Goal: Find specific page/section: Find specific page/section

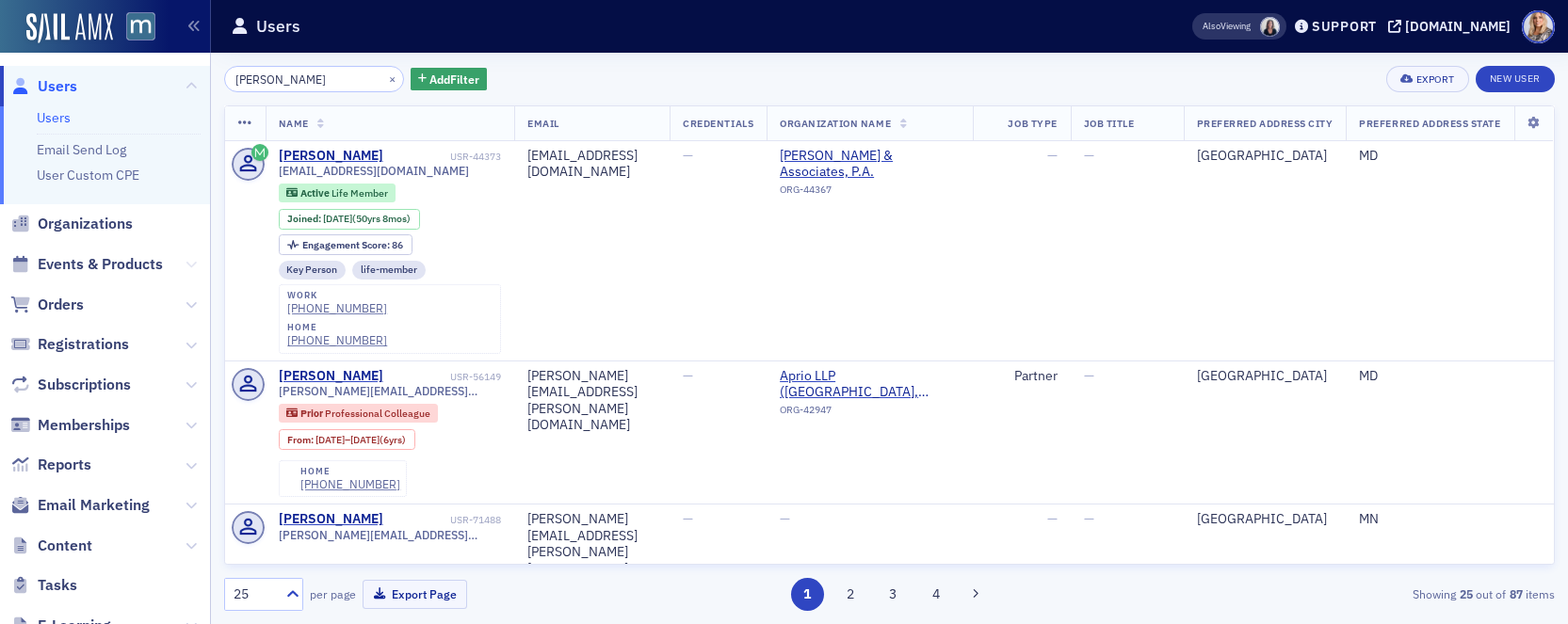
click at [190, 264] on icon at bounding box center [191, 265] width 11 height 11
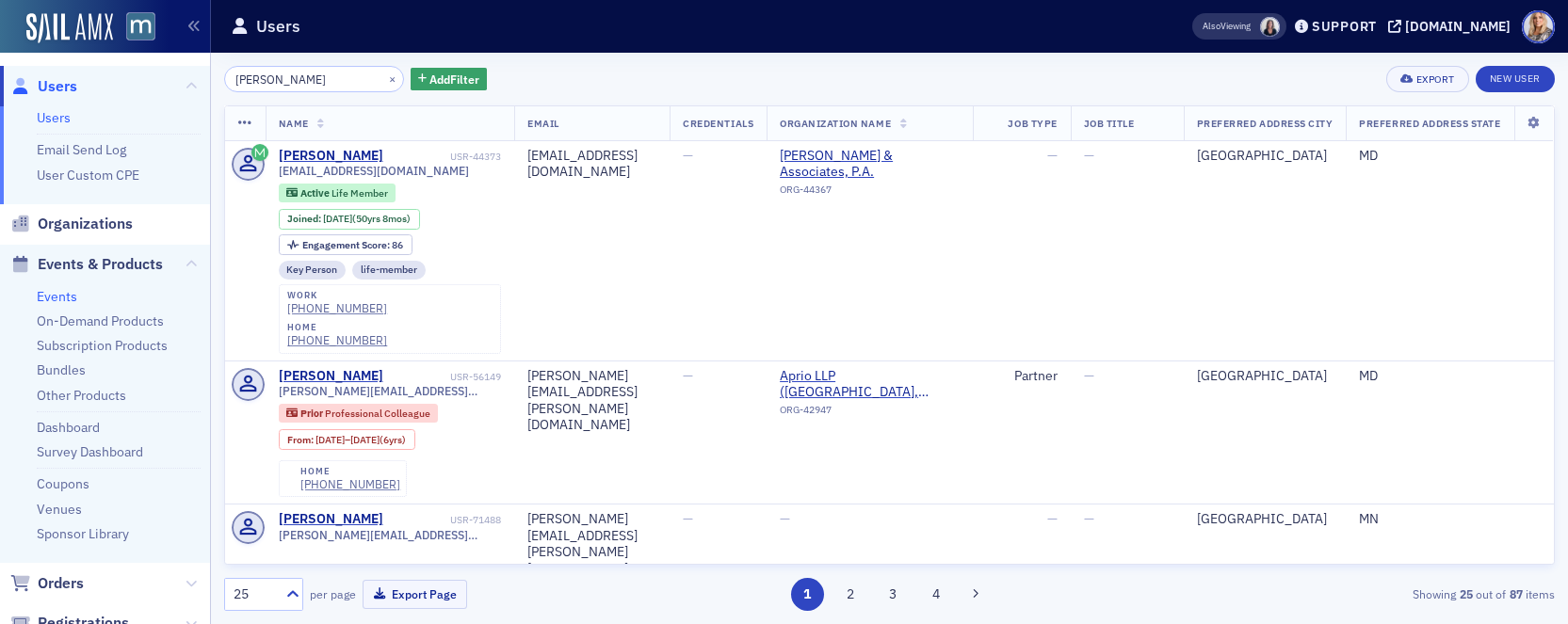
click at [45, 298] on link "Events" at bounding box center [57, 296] width 41 height 17
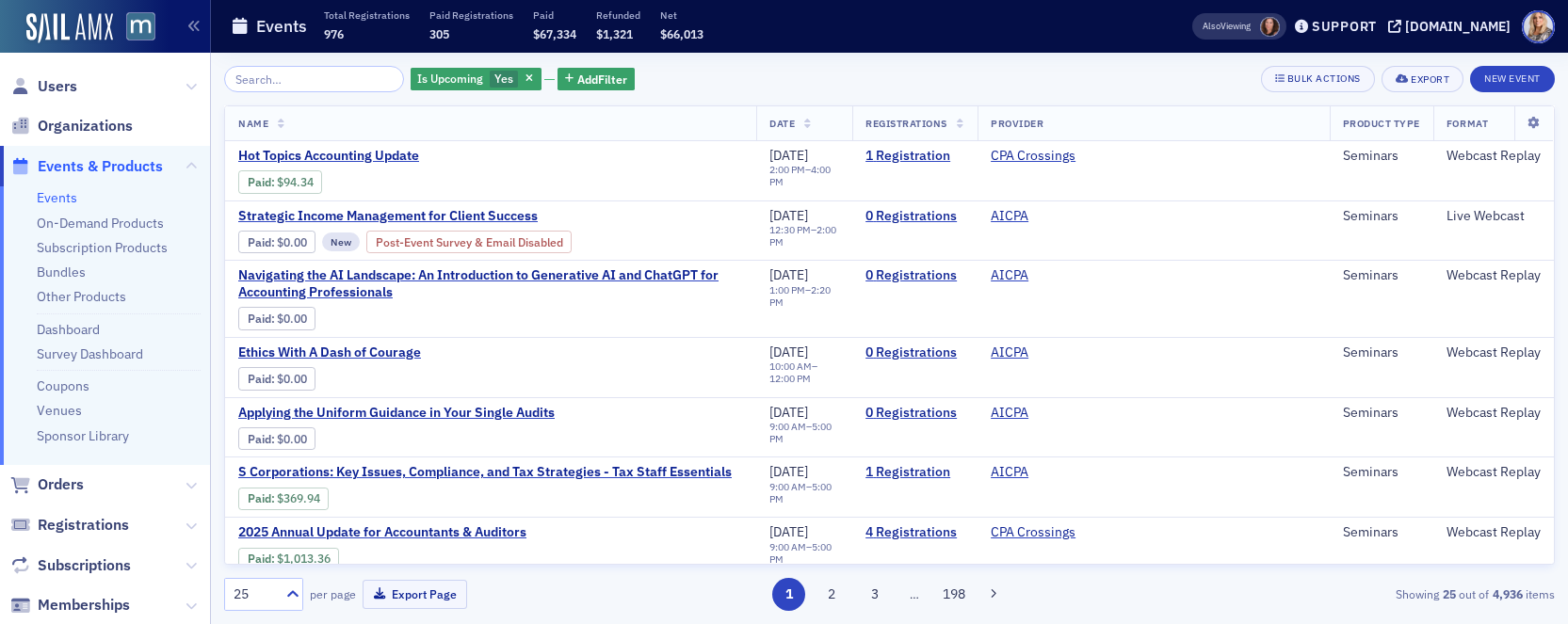
click at [279, 84] on input "search" at bounding box center [314, 79] width 180 height 27
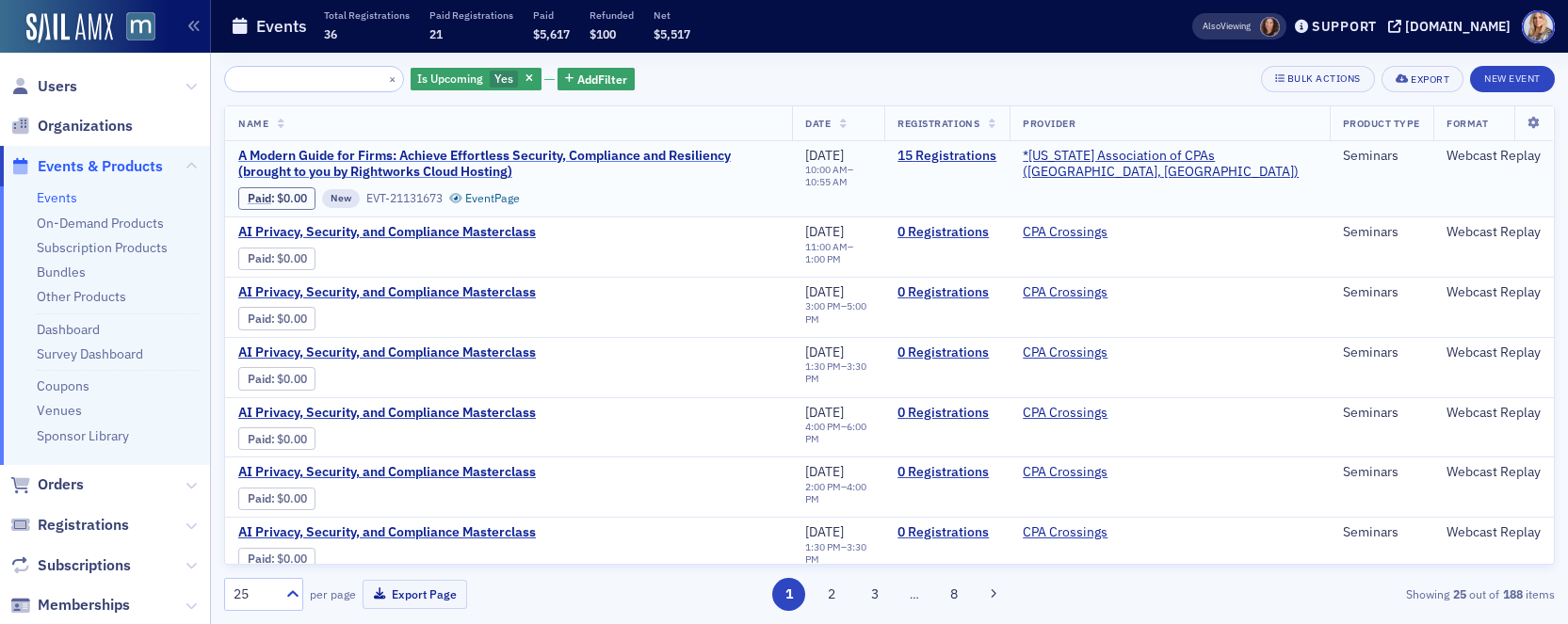
type input "A Modern Guide for Firms: Achieve Effortless Security, Compliance and Resiliency"
click at [647, 160] on span "A Modern Guide for Firms: Achieve Effortless Security, Compliance and Resilienc…" at bounding box center [508, 164] width 541 height 33
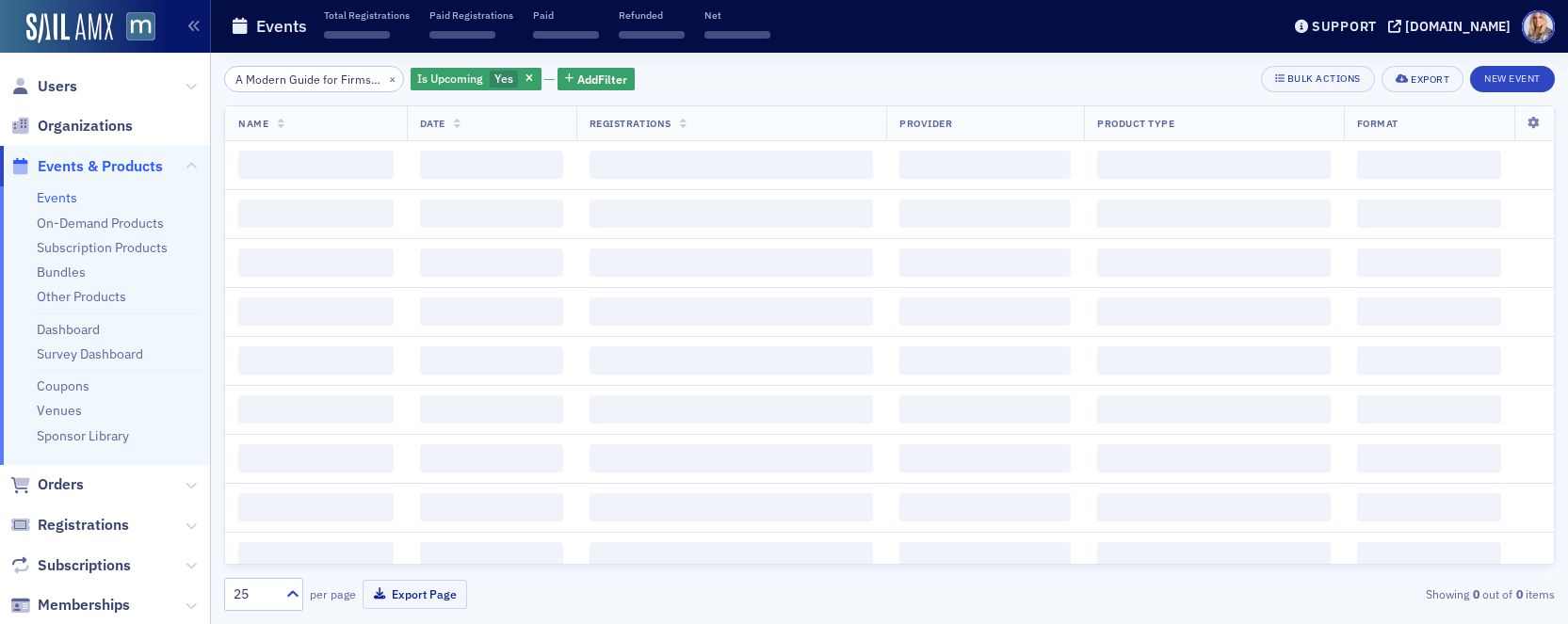
scroll to position [0, 296]
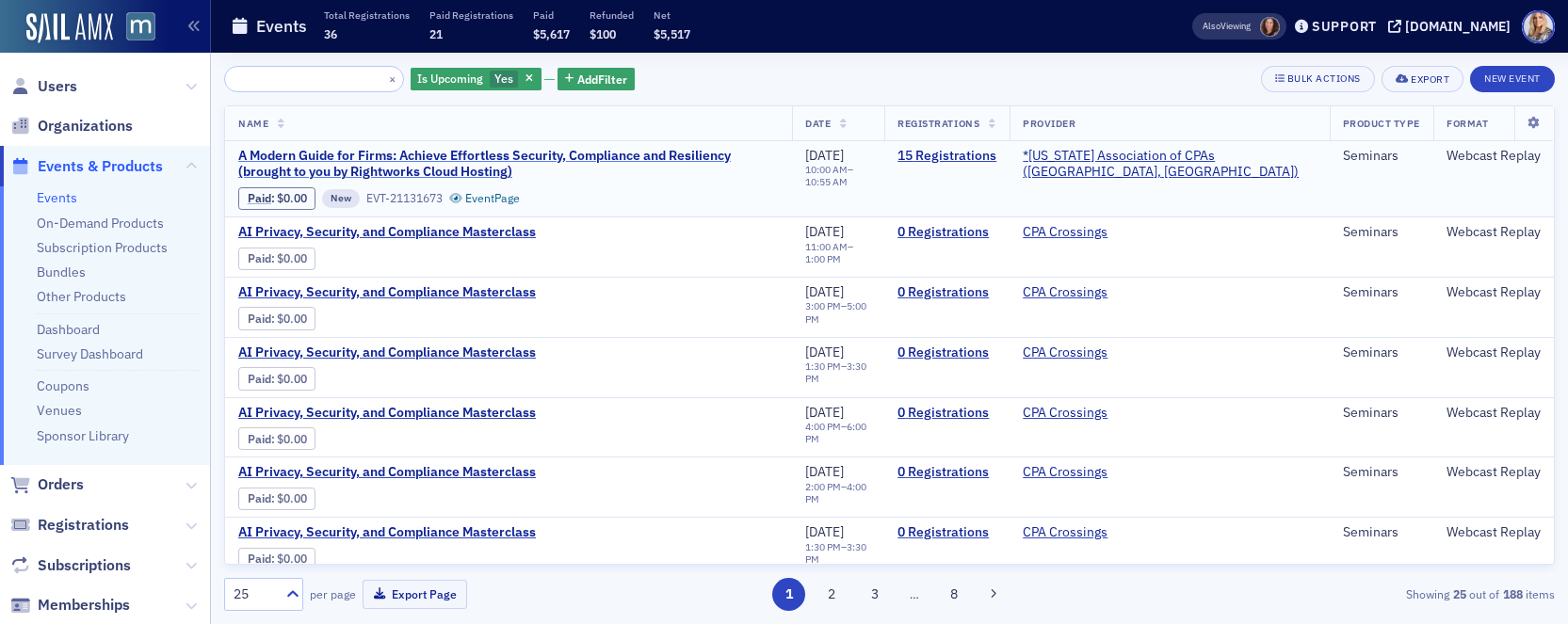
click at [643, 155] on span "A Modern Guide for Firms: Achieve Effortless Security, Compliance and Resilienc…" at bounding box center [508, 164] width 541 height 33
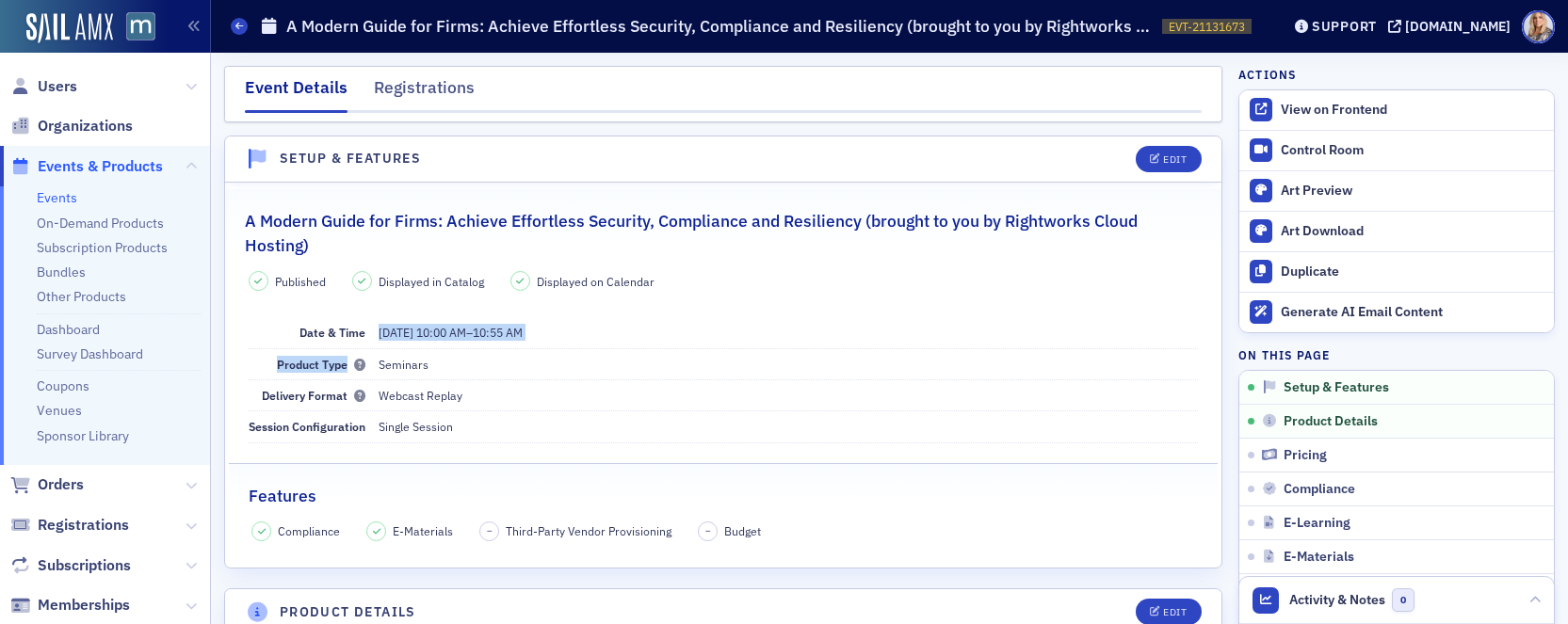
drag, startPoint x: 377, startPoint y: 333, endPoint x: 582, endPoint y: 350, distance: 205.7
click at [582, 350] on dl "Date & Time [DATE] 10:00 AM – 10:55 AM Product Type Seminars Delivery Format We…" at bounding box center [724, 380] width 950 height 126
click at [521, 352] on dd "Seminars" at bounding box center [788, 365] width 820 height 30
drag, startPoint x: 379, startPoint y: 332, endPoint x: 567, endPoint y: 334, distance: 188.0
click at [567, 334] on dd "[DATE] 10:00 AM – 10:55 AM" at bounding box center [788, 332] width 820 height 30
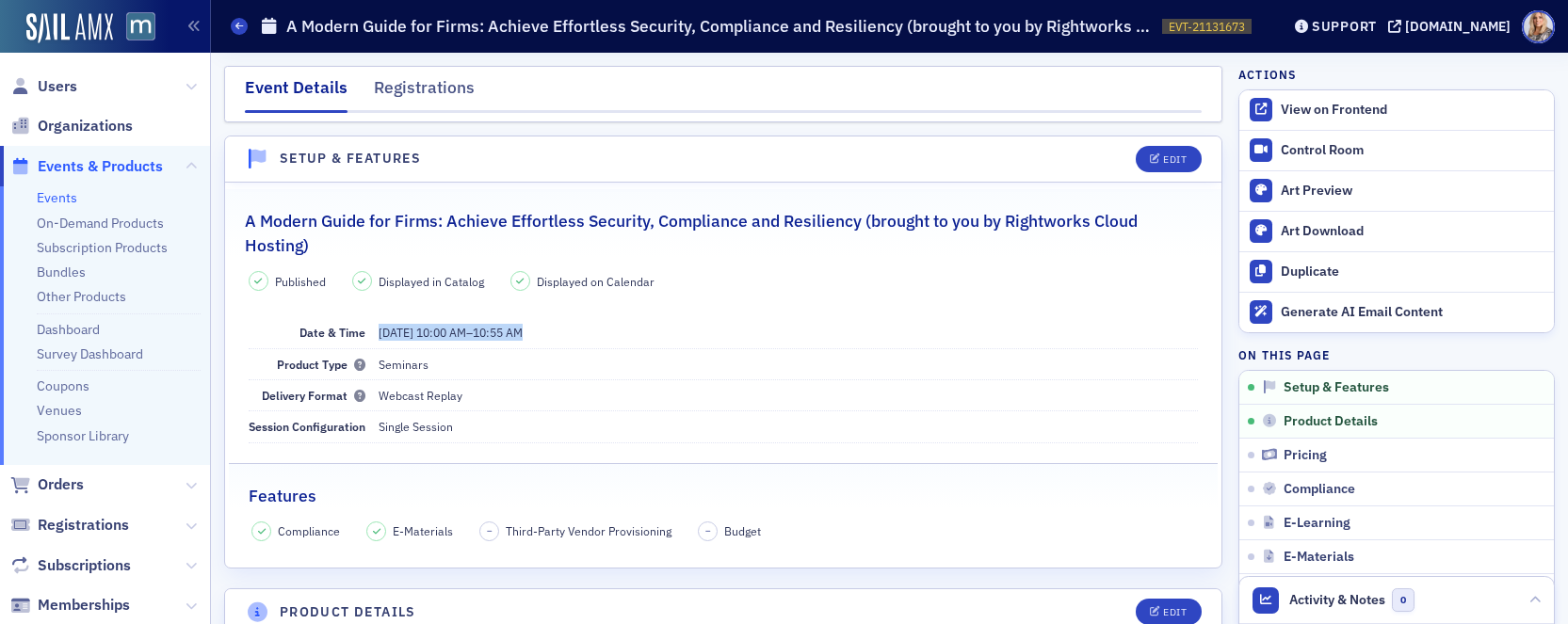
copy span "[DATE] 10:00 AM – 10:55 AM"
